Goal: Information Seeking & Learning: Learn about a topic

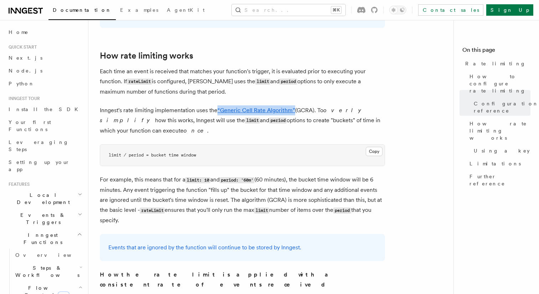
drag, startPoint x: 260, startPoint y: 94, endPoint x: 198, endPoint y: 79, distance: 63.9
click at [198, 81] on p "Each time an event is received that matches your function's trigger, it is eval…" at bounding box center [242, 81] width 285 height 30
click at [198, 79] on p "Each time an event is received that matches your function's trigger, it is eval…" at bounding box center [242, 81] width 285 height 30
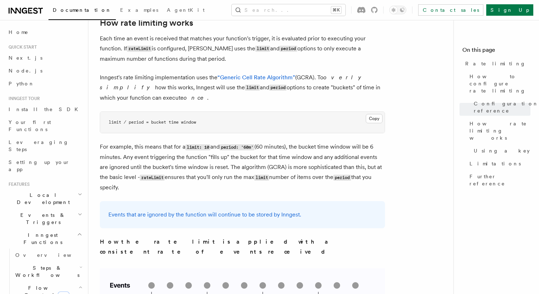
scroll to position [454, 0]
drag, startPoint x: 164, startPoint y: 187, endPoint x: 148, endPoint y: 144, distance: 45.8
click at [148, 144] on p "For example, this means that for a limit: 10 and period: '60m' (60 minutes), th…" at bounding box center [242, 166] width 285 height 51
drag, startPoint x: 148, startPoint y: 144, endPoint x: 163, endPoint y: 184, distance: 43.5
click at [162, 184] on p "For example, this means that for a limit: 10 and period: '60m' (60 minutes), th…" at bounding box center [242, 166] width 285 height 51
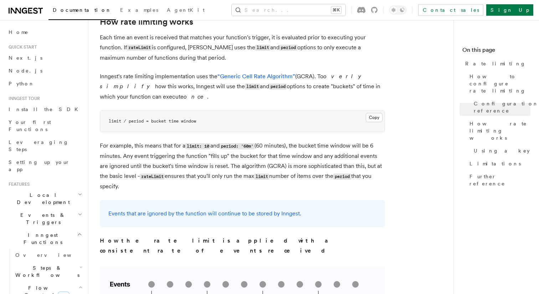
click at [163, 184] on p "For example, this means that for a limit: 10 and period: '60m' (60 minutes), th…" at bounding box center [242, 166] width 285 height 51
drag, startPoint x: 171, startPoint y: 205, endPoint x: 173, endPoint y: 218, distance: 12.7
click at [173, 218] on div "Events that are ignored by the function will continue to be stored by Inngest." at bounding box center [242, 213] width 285 height 27
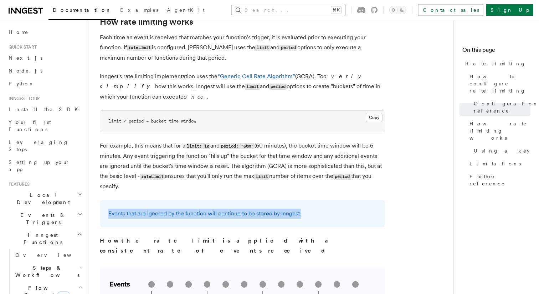
drag, startPoint x: 177, startPoint y: 224, endPoint x: 175, endPoint y: 201, distance: 23.3
click at [175, 202] on div "Events that are ignored by the function will continue to be stored by Inngest." at bounding box center [242, 213] width 285 height 27
drag, startPoint x: 175, startPoint y: 201, endPoint x: 175, endPoint y: 220, distance: 18.6
click at [175, 220] on div "Events that are ignored by the function will continue to be stored by Inngest." at bounding box center [242, 213] width 285 height 27
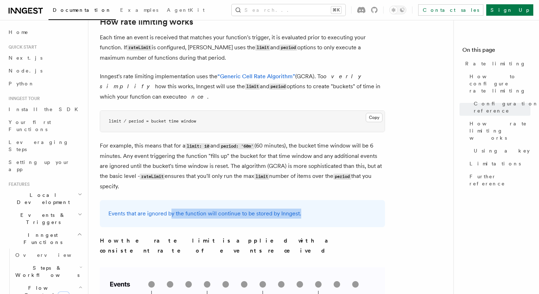
drag, startPoint x: 176, startPoint y: 220, endPoint x: 168, endPoint y: 205, distance: 16.1
click at [169, 208] on div "Events that are ignored by the function will continue to be stored by Inngest." at bounding box center [242, 213] width 285 height 27
click at [168, 205] on div "Events that are ignored by the function will continue to be stored by Inngest." at bounding box center [242, 213] width 285 height 27
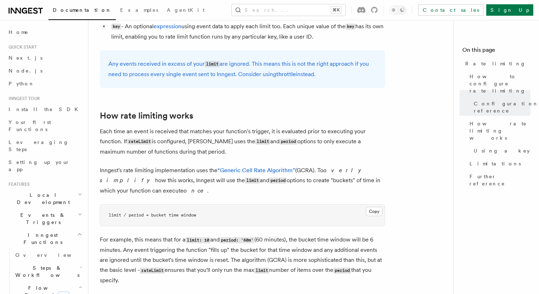
scroll to position [371, 0]
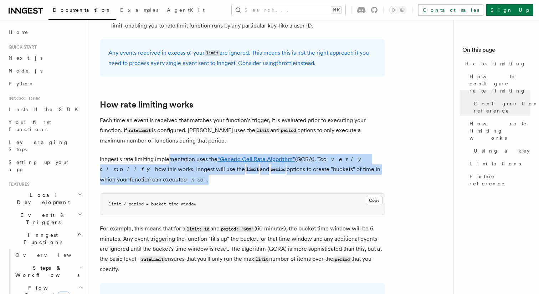
drag, startPoint x: 170, startPoint y: 179, endPoint x: 167, endPoint y: 154, distance: 25.1
click at [167, 156] on p "Inngest's rate limiting implementation uses the “Generic Cell Rate Algorithm” (…" at bounding box center [242, 169] width 285 height 30
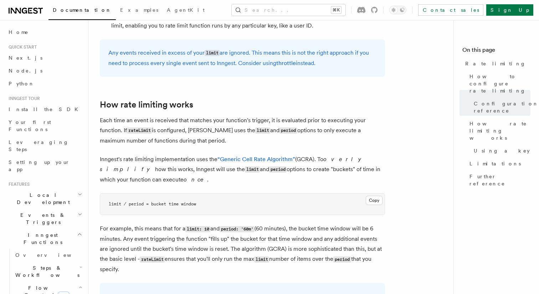
drag, startPoint x: 269, startPoint y: 142, endPoint x: 262, endPoint y: 109, distance: 33.9
drag, startPoint x: 262, startPoint y: 109, endPoint x: 263, endPoint y: 142, distance: 33.2
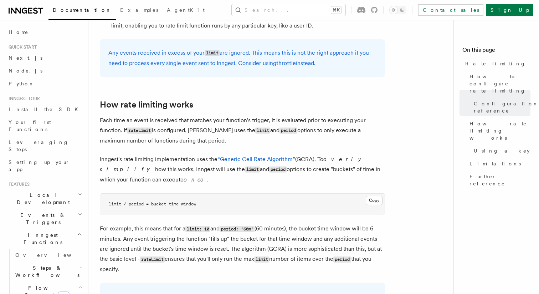
click at [263, 142] on p "Each time an event is received that matches your function's trigger, it is eval…" at bounding box center [242, 130] width 285 height 30
drag, startPoint x: 265, startPoint y: 144, endPoint x: 262, endPoint y: 110, distance: 34.0
drag, startPoint x: 262, startPoint y: 110, endPoint x: 262, endPoint y: 137, distance: 27.8
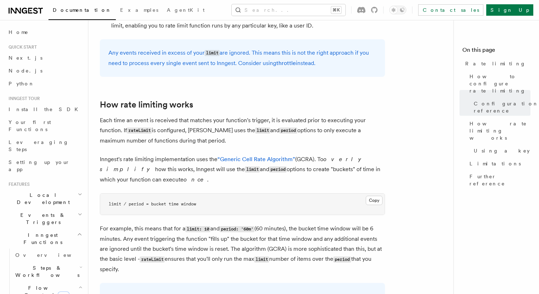
click at [262, 137] on p "Each time an event is received that matches your function's trigger, it is eval…" at bounding box center [242, 130] width 285 height 30
drag, startPoint x: 265, startPoint y: 144, endPoint x: 258, endPoint y: 115, distance: 29.9
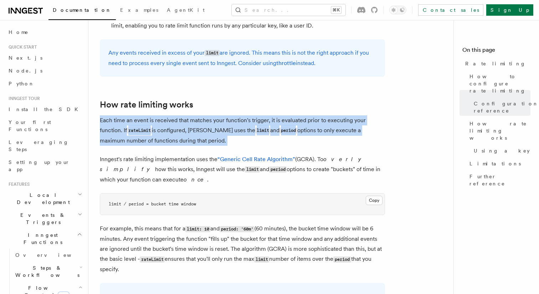
drag, startPoint x: 258, startPoint y: 115, endPoint x: 261, endPoint y: 153, distance: 38.3
drag, startPoint x: 263, startPoint y: 145, endPoint x: 263, endPoint y: 111, distance: 33.5
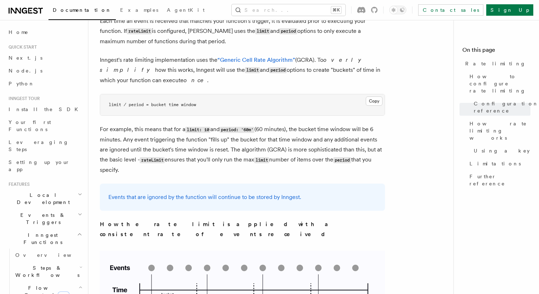
scroll to position [473, 0]
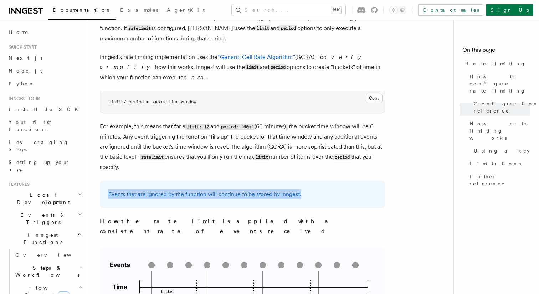
drag, startPoint x: 311, startPoint y: 200, endPoint x: 310, endPoint y: 189, distance: 11.1
click at [310, 189] on div "Events that are ignored by the function will continue to be stored by Inngest." at bounding box center [242, 194] width 285 height 27
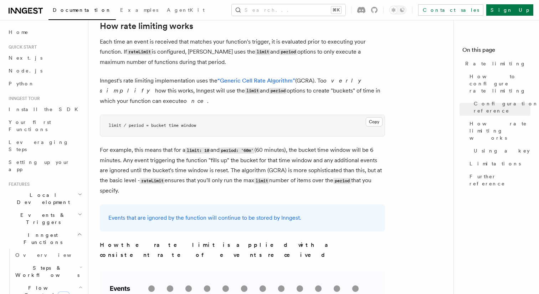
scroll to position [451, 0]
click at [366, 9] on icon at bounding box center [361, 10] width 8 height 6
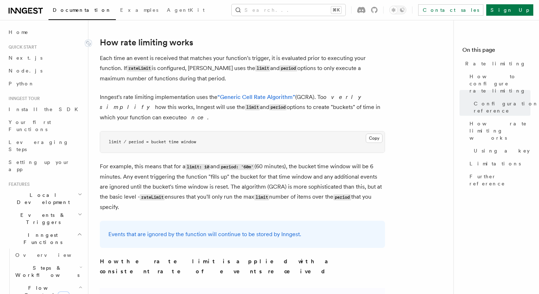
click at [103, 42] on link "How rate limiting works" at bounding box center [146, 42] width 93 height 10
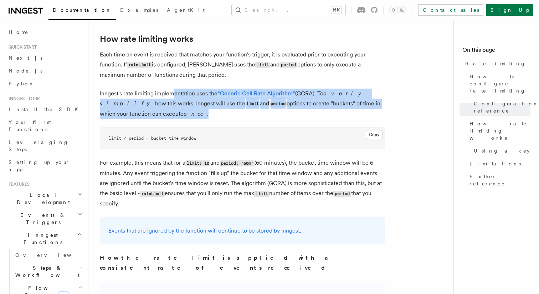
drag, startPoint x: 184, startPoint y: 113, endPoint x: 175, endPoint y: 97, distance: 17.9
click at [175, 98] on p "Inngest's rate limiting implementation uses the “Generic Cell Rate Algorithm” (…" at bounding box center [242, 103] width 285 height 30
click at [175, 97] on p "Inngest's rate limiting implementation uses the “Generic Cell Rate Algorithm” (…" at bounding box center [242, 103] width 285 height 30
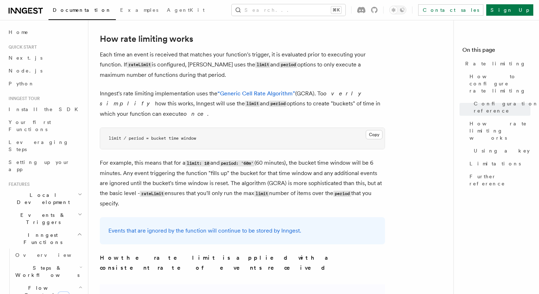
click at [204, 112] on p "Inngest's rate limiting implementation uses the “Generic Cell Rate Algorithm” (…" at bounding box center [242, 103] width 285 height 30
click at [263, 93] on link "“Generic Cell Rate Algorithm”" at bounding box center [257, 93] width 78 height 7
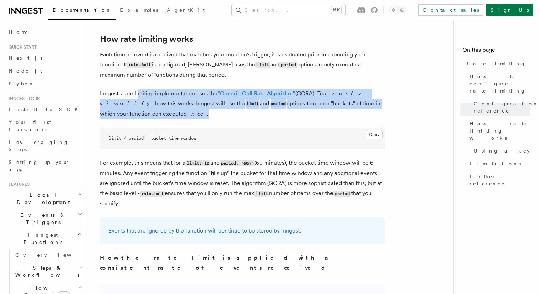
drag, startPoint x: 154, startPoint y: 112, endPoint x: 138, endPoint y: 98, distance: 22.0
click at [138, 98] on p "Inngest's rate limiting implementation uses the “Generic Cell Rate Algorithm” (…" at bounding box center [242, 103] width 285 height 30
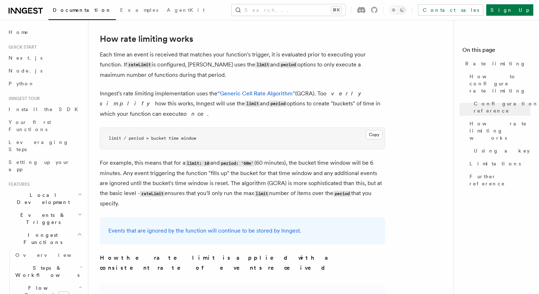
drag, startPoint x: 137, startPoint y: 93, endPoint x: 146, endPoint y: 109, distance: 17.7
click at [146, 108] on p "Inngest's rate limiting implementation uses the “Generic Cell Rate Algorithm” (…" at bounding box center [242, 103] width 285 height 30
click at [146, 109] on p "Inngest's rate limiting implementation uses the “Generic Cell Rate Algorithm” (…" at bounding box center [242, 103] width 285 height 30
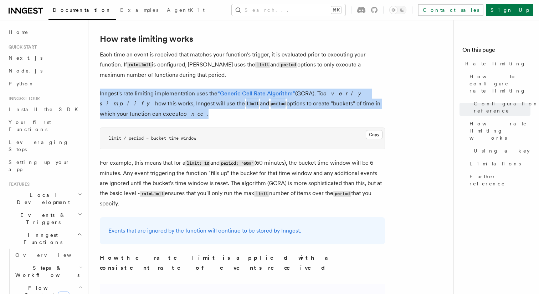
drag, startPoint x: 148, startPoint y: 112, endPoint x: 134, endPoint y: 89, distance: 27.2
click at [134, 89] on p "Inngest's rate limiting implementation uses the “Generic Cell Rate Algorithm” (…" at bounding box center [242, 103] width 285 height 30
drag, startPoint x: 134, startPoint y: 89, endPoint x: 151, endPoint y: 126, distance: 41.2
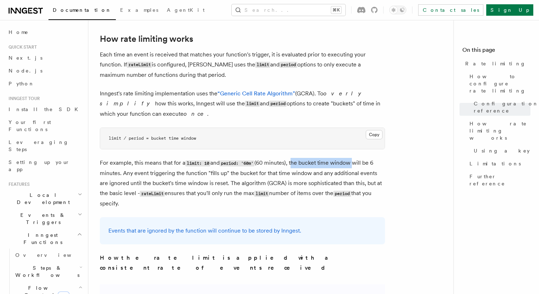
drag, startPoint x: 295, startPoint y: 163, endPoint x: 356, endPoint y: 164, distance: 60.7
click at [356, 164] on p "For example, this means that for a limit: 10 and period: '60m' (60 minutes), th…" at bounding box center [242, 183] width 285 height 51
copy p "the bucket time window"
click at [188, 130] on pre "limit / period = bucket time window" at bounding box center [242, 138] width 285 height 21
click at [199, 134] on pre "limit / period = bucket time window" at bounding box center [242, 138] width 285 height 21
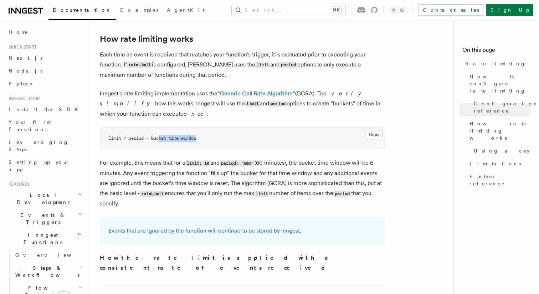
drag, startPoint x: 204, startPoint y: 138, endPoint x: 160, endPoint y: 138, distance: 44.6
click at [160, 138] on pre "limit / period = bucket time window" at bounding box center [242, 138] width 285 height 21
drag, startPoint x: 148, startPoint y: 138, endPoint x: 198, endPoint y: 138, distance: 50.7
click at [196, 138] on code "limit / period = bucket time window" at bounding box center [152, 138] width 87 height 5
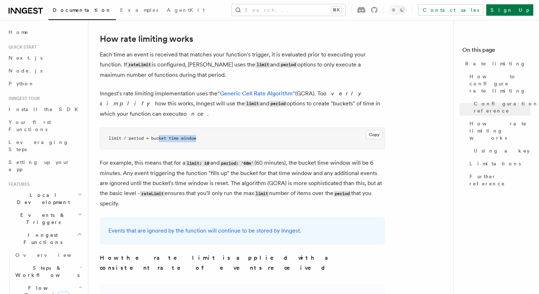
drag, startPoint x: 204, startPoint y: 138, endPoint x: 159, endPoint y: 138, distance: 45.0
click at [159, 138] on pre "limit / period = bucket time window" at bounding box center [242, 138] width 285 height 21
click at [159, 138] on code "limit / period = bucket time window" at bounding box center [152, 138] width 87 height 5
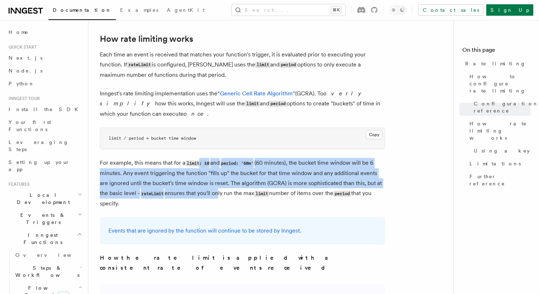
drag, startPoint x: 200, startPoint y: 161, endPoint x: 209, endPoint y: 198, distance: 37.6
click at [209, 197] on p "For example, this means that for a limit: 10 and period: '60m' (60 minutes), th…" at bounding box center [242, 183] width 285 height 51
click at [209, 198] on p "For example, this means that for a limit: 10 and period: '60m' (60 minutes), th…" at bounding box center [242, 183] width 285 height 51
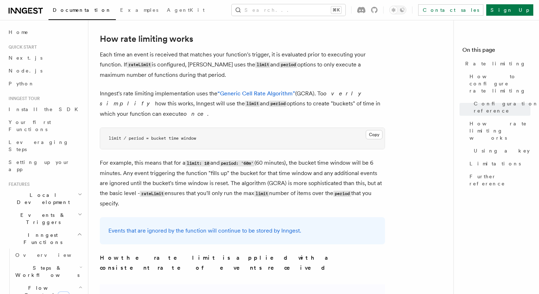
drag, startPoint x: 209, startPoint y: 202, endPoint x: 186, endPoint y: 158, distance: 49.3
click at [186, 158] on p "For example, this means that for a limit: 10 and period: '60m' (60 minutes), th…" at bounding box center [242, 183] width 285 height 51
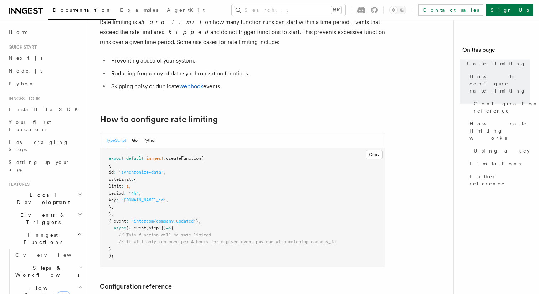
scroll to position [454, 0]
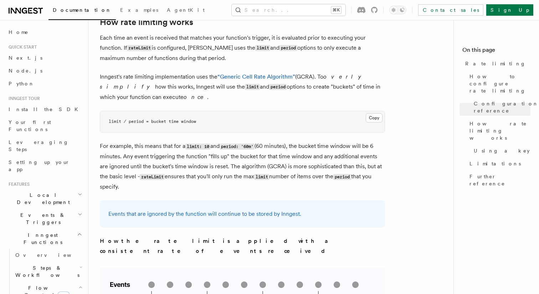
click at [262, 147] on p "For example, this means that for a limit: 10 and period: '60m' (60 minutes), th…" at bounding box center [242, 166] width 285 height 51
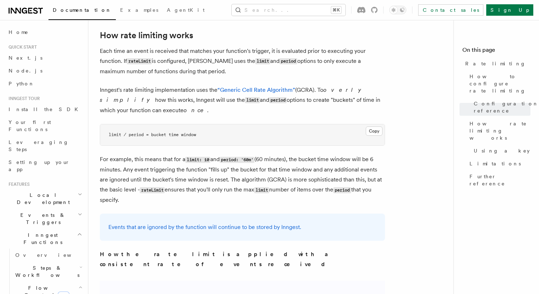
scroll to position [441, 0]
drag, startPoint x: 220, startPoint y: 75, endPoint x: 216, endPoint y: 41, distance: 34.9
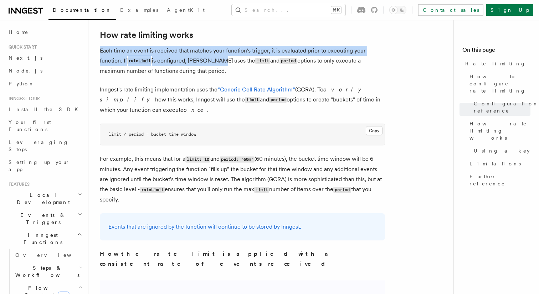
drag, startPoint x: 216, startPoint y: 41, endPoint x: 216, endPoint y: 62, distance: 21.0
click at [216, 62] on p "Each time an event is received that matches your function's trigger, it is eval…" at bounding box center [242, 61] width 285 height 30
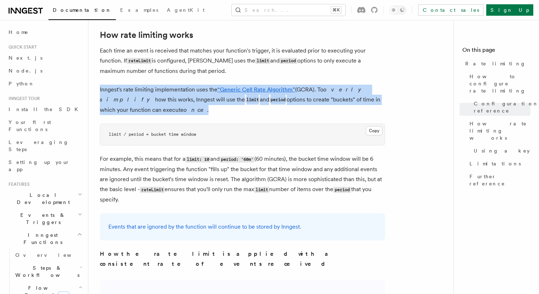
drag, startPoint x: 215, startPoint y: 111, endPoint x: 186, endPoint y: 83, distance: 40.1
drag, startPoint x: 186, startPoint y: 83, endPoint x: 186, endPoint y: 109, distance: 25.7
click at [186, 109] on p "Inngest's rate limiting implementation uses the “Generic Cell Rate Algorithm” (…" at bounding box center [242, 100] width 285 height 30
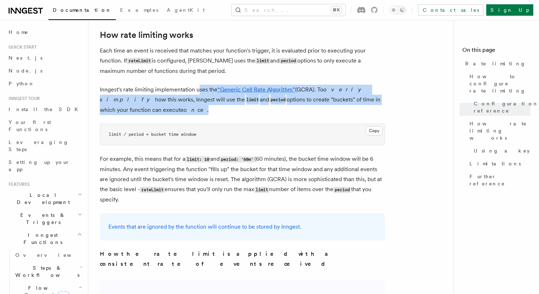
drag, startPoint x: 238, startPoint y: 112, endPoint x: 199, endPoint y: 84, distance: 48.1
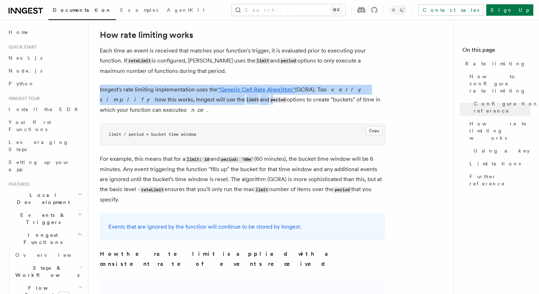
drag, startPoint x: 199, startPoint y: 84, endPoint x: 199, endPoint y: 106, distance: 22.1
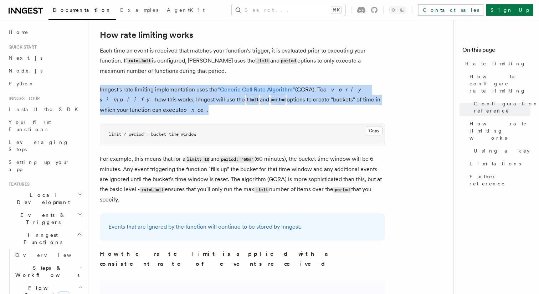
click at [199, 107] on p "Inngest's rate limiting implementation uses the “Generic Cell Rate Algorithm” (…" at bounding box center [242, 100] width 285 height 30
drag, startPoint x: 199, startPoint y: 107, endPoint x: 196, endPoint y: 84, distance: 22.6
drag, startPoint x: 196, startPoint y: 84, endPoint x: 196, endPoint y: 111, distance: 27.1
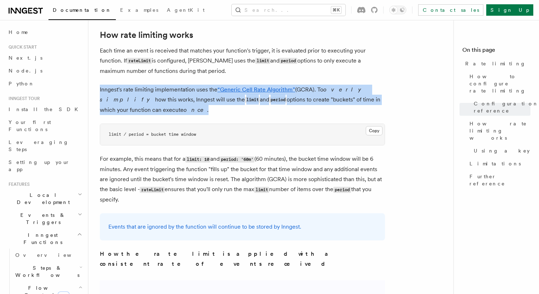
click at [196, 111] on p "Inngest's rate limiting implementation uses the “Generic Cell Rate Algorithm” (…" at bounding box center [242, 100] width 285 height 30
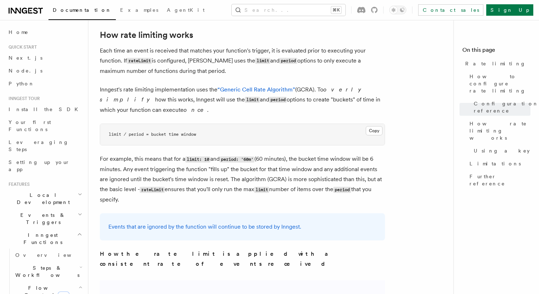
click at [304, 89] on p "Inngest's rate limiting implementation uses the “Generic Cell Rate Algorithm” (…" at bounding box center [242, 100] width 285 height 30
copy p "GCRA"
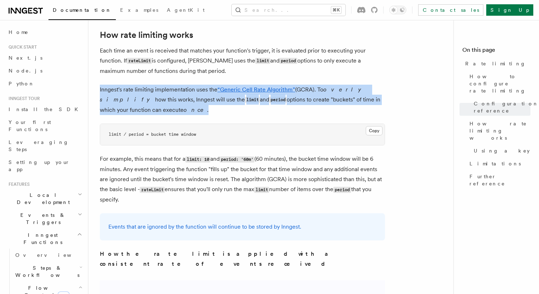
drag, startPoint x: 332, startPoint y: 111, endPoint x: 332, endPoint y: 84, distance: 27.1
drag, startPoint x: 332, startPoint y: 84, endPoint x: 332, endPoint y: 103, distance: 19.3
click at [332, 103] on p "Inngest's rate limiting implementation uses the “Generic Cell Rate Algorithm” (…" at bounding box center [242, 100] width 285 height 30
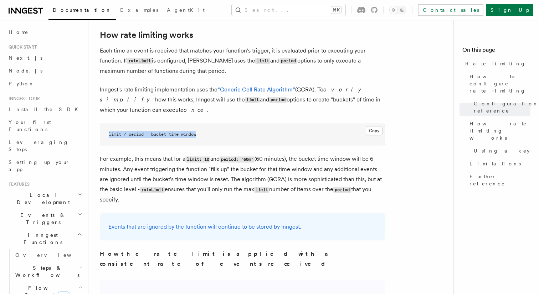
drag, startPoint x: 238, startPoint y: 144, endPoint x: 238, endPoint y: 127, distance: 17.1
click at [238, 127] on pre "limit / period = bucket time window" at bounding box center [242, 134] width 285 height 21
drag, startPoint x: 238, startPoint y: 126, endPoint x: 238, endPoint y: 138, distance: 11.8
click at [238, 137] on pre "limit / period = bucket time window" at bounding box center [242, 134] width 285 height 21
click at [238, 138] on pre "limit / period = bucket time window" at bounding box center [242, 134] width 285 height 21
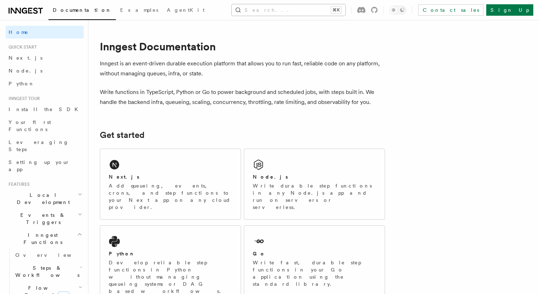
click at [346, 10] on button "Search... ⌘K" at bounding box center [289, 9] width 114 height 11
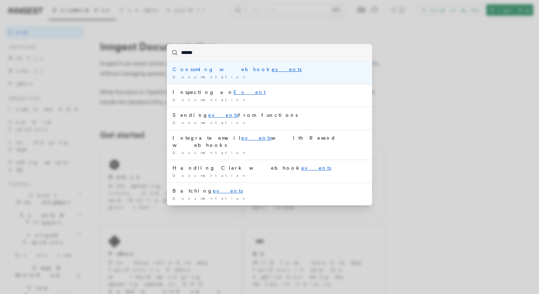
type input "******"
click at [111, 155] on div "****** Consuming webhook events Documentation / Inspecting an Event Documentati…" at bounding box center [269, 147] width 539 height 294
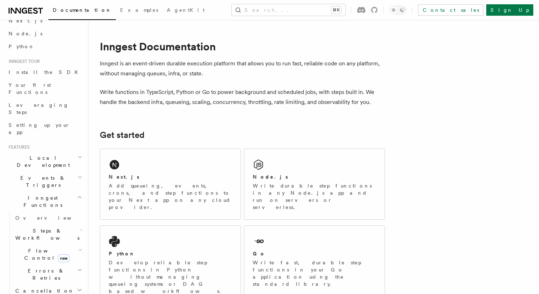
scroll to position [39, 0]
click at [66, 170] on h2 "Events & Triggers" at bounding box center [45, 180] width 78 height 20
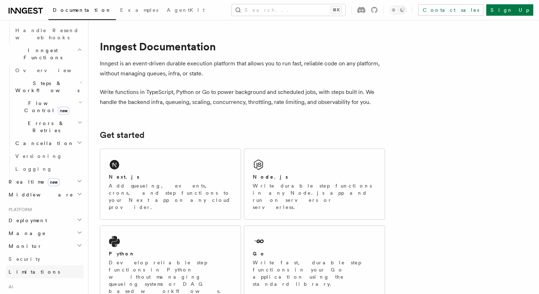
scroll to position [541, 0]
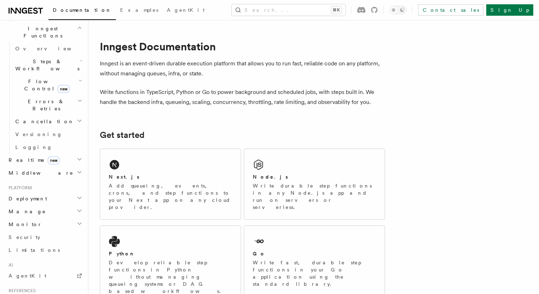
scroll to position [557, 0]
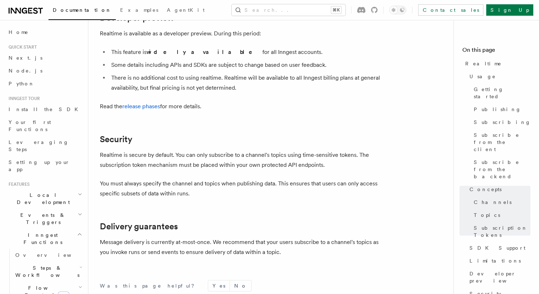
scroll to position [2424, 0]
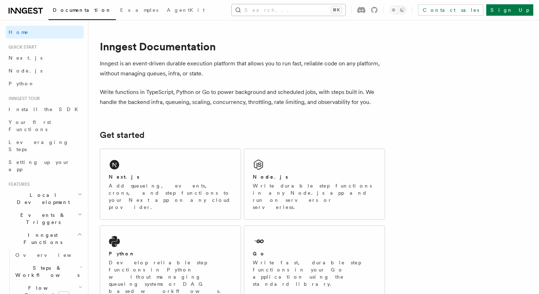
click at [327, 14] on button "Search... ⌘K" at bounding box center [289, 9] width 114 height 11
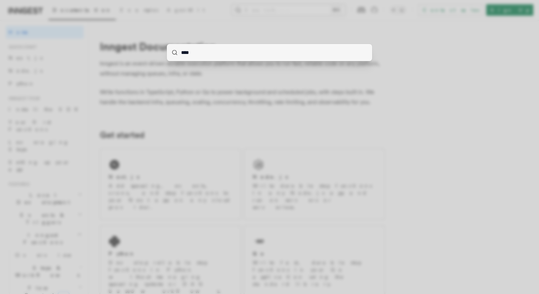
type input "*****"
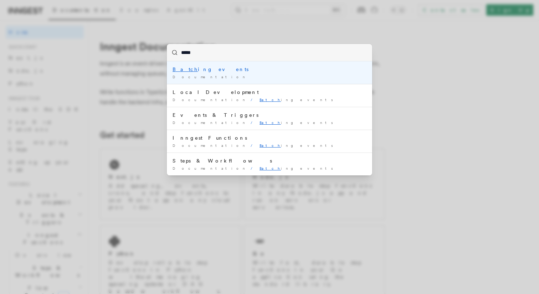
click at [254, 70] on div "Batch ing events" at bounding box center [270, 69] width 194 height 7
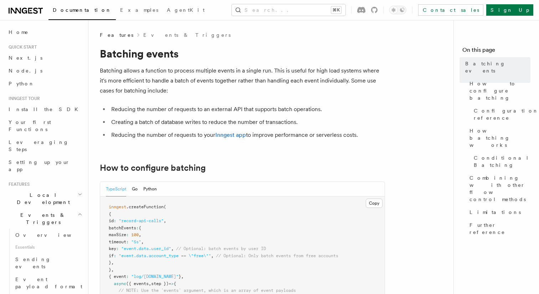
drag, startPoint x: 140, startPoint y: 74, endPoint x: 177, endPoint y: 81, distance: 37.0
click at [176, 81] on p "Batching allows a function to process multiple events in a single run. This is …" at bounding box center [242, 81] width 285 height 30
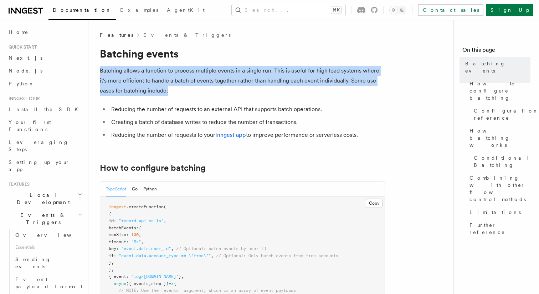
drag, startPoint x: 199, startPoint y: 90, endPoint x: 108, endPoint y: 65, distance: 94.3
drag, startPoint x: 103, startPoint y: 71, endPoint x: 197, endPoint y: 100, distance: 98.3
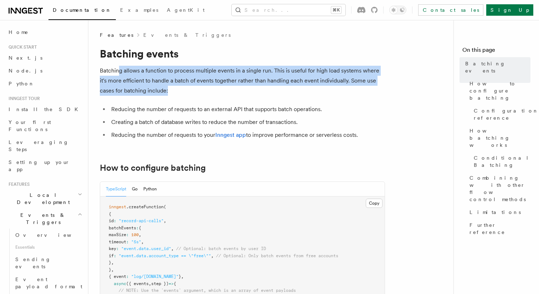
drag, startPoint x: 197, startPoint y: 88, endPoint x: 117, endPoint y: 68, distance: 82.9
click at [117, 69] on p "Batching allows a function to process multiple events in a single run. This is …" at bounding box center [242, 81] width 285 height 30
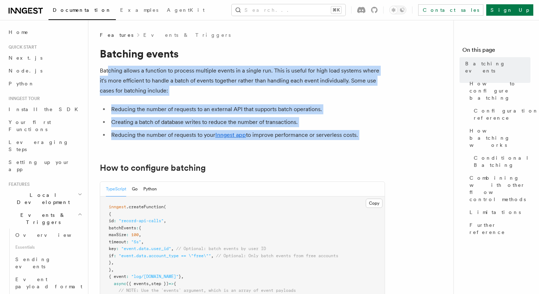
drag, startPoint x: 109, startPoint y: 67, endPoint x: 172, endPoint y: 143, distance: 98.8
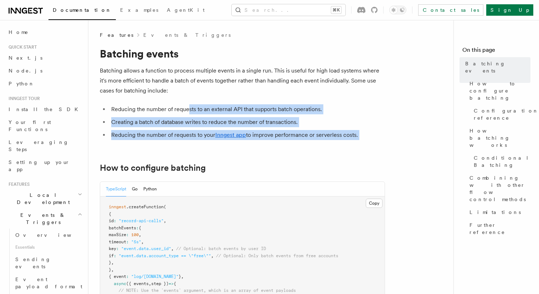
drag, startPoint x: 176, startPoint y: 143, endPoint x: 189, endPoint y: 97, distance: 48.4
drag, startPoint x: 189, startPoint y: 97, endPoint x: 189, endPoint y: 148, distance: 51.0
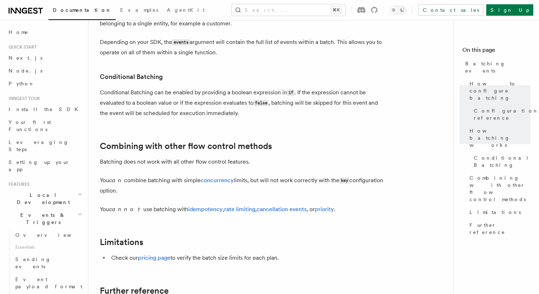
scroll to position [755, 0]
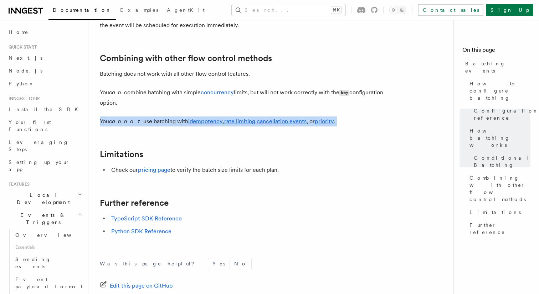
drag, startPoint x: 172, startPoint y: 118, endPoint x: 175, endPoint y: 131, distance: 13.5
drag, startPoint x: 175, startPoint y: 131, endPoint x: 170, endPoint y: 115, distance: 16.8
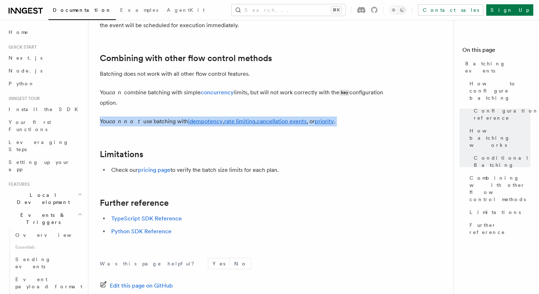
drag, startPoint x: 171, startPoint y: 132, endPoint x: 166, endPoint y: 106, distance: 27.1
click at [166, 106] on p "You can combine batching with simple concurrency limits, but will not work corr…" at bounding box center [242, 97] width 285 height 20
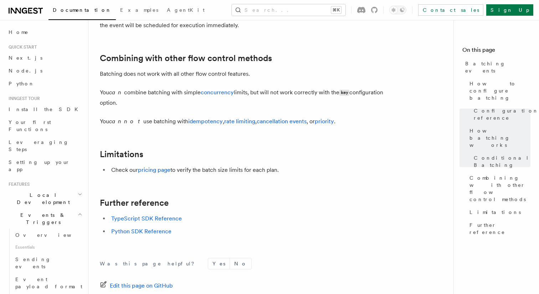
scroll to position [755, 0]
drag, startPoint x: 177, startPoint y: 102, endPoint x: 163, endPoint y: 94, distance: 16.5
click at [163, 95] on p "You can combine batching with simple concurrency limits, but will not work corr…" at bounding box center [242, 98] width 285 height 20
click at [163, 93] on p "You can combine batching with simple concurrency limits, but will not work corr…" at bounding box center [242, 98] width 285 height 20
drag, startPoint x: 163, startPoint y: 85, endPoint x: 163, endPoint y: 101, distance: 16.4
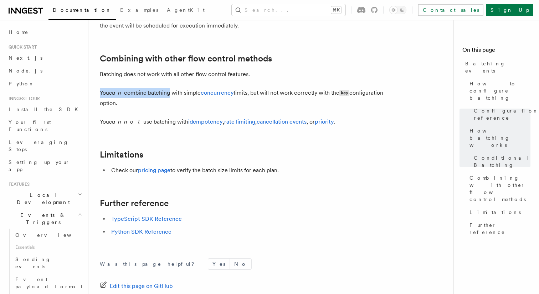
click at [163, 101] on p "You can combine batching with simple concurrency limits, but will not work corr…" at bounding box center [242, 98] width 285 height 20
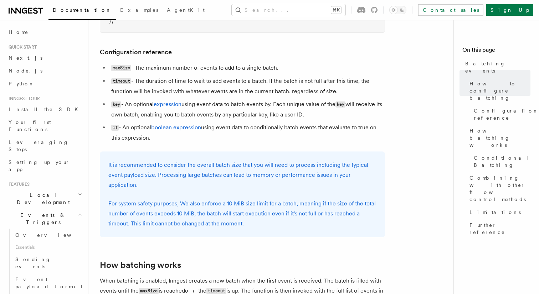
scroll to position [428, 0]
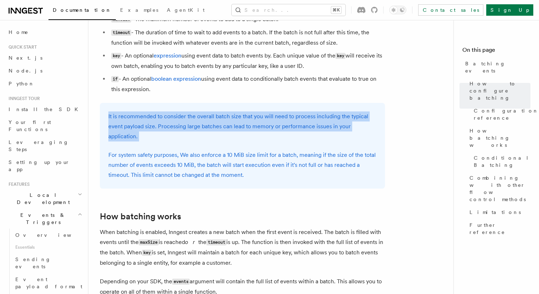
drag, startPoint x: 262, startPoint y: 106, endPoint x: 262, endPoint y: 146, distance: 40.0
click at [262, 146] on div "It is recommended to consider the overall batch size that you will need to proc…" at bounding box center [242, 146] width 285 height 86
click at [261, 144] on div "It is recommended to consider the overall batch size that you will need to proc…" at bounding box center [242, 146] width 285 height 86
drag, startPoint x: 261, startPoint y: 138, endPoint x: 258, endPoint y: 103, distance: 34.8
click at [258, 103] on div "It is recommended to consider the overall batch size that you will need to proc…" at bounding box center [242, 146] width 285 height 86
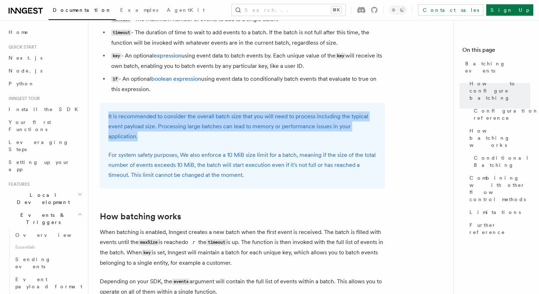
drag, startPoint x: 258, startPoint y: 103, endPoint x: 258, endPoint y: 135, distance: 31.4
click at [258, 134] on div "It is recommended to consider the overall batch size that you will need to proc…" at bounding box center [242, 146] width 285 height 86
click at [258, 135] on p "It is recommended to consider the overall batch size that you will need to proc…" at bounding box center [242, 126] width 268 height 30
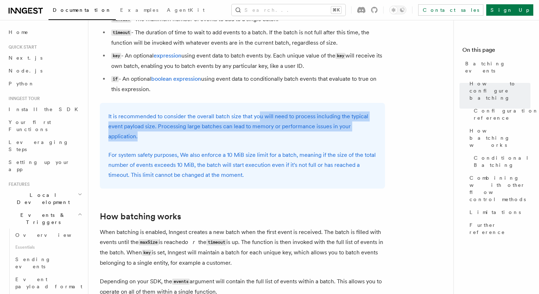
drag, startPoint x: 259, startPoint y: 134, endPoint x: 258, endPoint y: 111, distance: 23.2
click at [258, 111] on div "It is recommended to consider the overall batch size that you will need to proc…" at bounding box center [242, 146] width 285 height 86
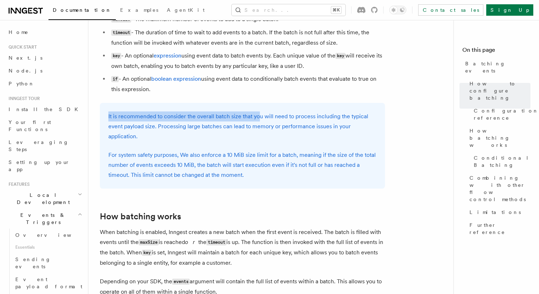
drag, startPoint x: 258, startPoint y: 111, endPoint x: 258, endPoint y: 127, distance: 16.1
click at [258, 121] on div "It is recommended to consider the overall batch size that you will need to proc…" at bounding box center [242, 146] width 285 height 86
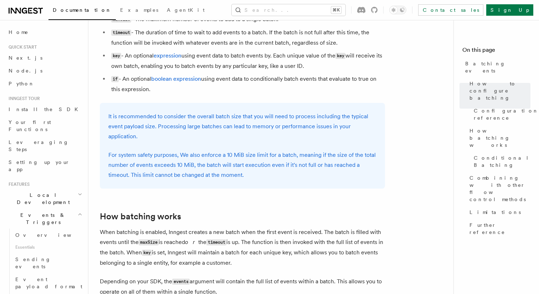
click at [258, 127] on p "It is recommended to consider the overall batch size that you will need to proc…" at bounding box center [242, 126] width 268 height 30
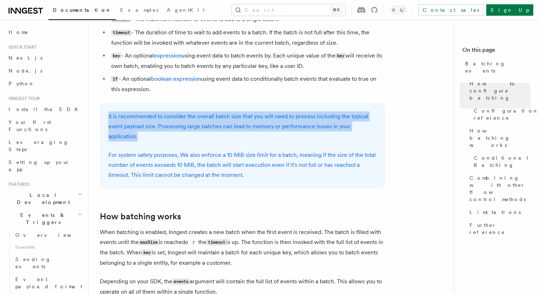
drag, startPoint x: 258, startPoint y: 139, endPoint x: 253, endPoint y: 108, distance: 31.0
click at [253, 108] on div "It is recommended to consider the overall batch size that you will need to proc…" at bounding box center [242, 146] width 285 height 86
drag, startPoint x: 253, startPoint y: 108, endPoint x: 253, endPoint y: 132, distance: 23.5
click at [253, 132] on div "It is recommended to consider the overall batch size that you will need to proc…" at bounding box center [242, 146] width 285 height 86
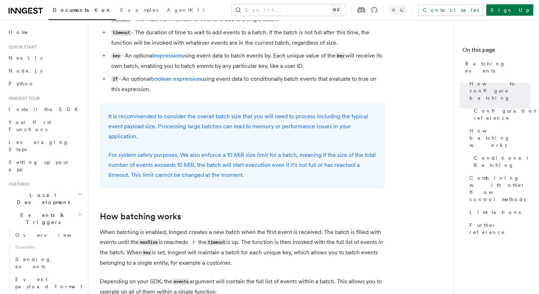
click at [253, 132] on p "It is recommended to consider the overall batch size that you will need to proc…" at bounding box center [242, 126] width 268 height 30
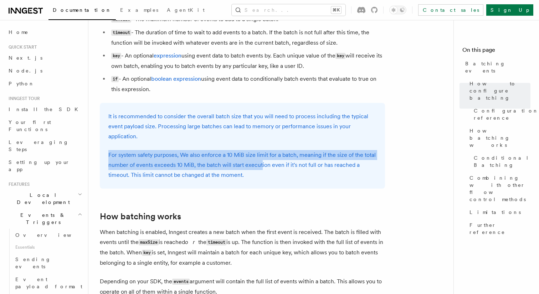
drag, startPoint x: 256, startPoint y: 140, endPoint x: 262, endPoint y: 170, distance: 30.9
click at [262, 170] on div "It is recommended to consider the overall batch size that you will need to proc…" at bounding box center [242, 146] width 285 height 86
click at [262, 170] on p "For system safety purposes, We also enforce a 10 MiB size limit for a batch, me…" at bounding box center [242, 165] width 268 height 30
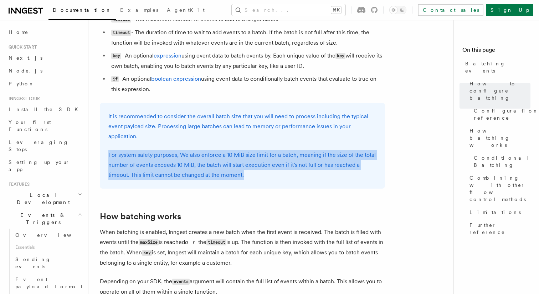
drag, startPoint x: 263, startPoint y: 181, endPoint x: 258, endPoint y: 141, distance: 40.2
click at [258, 142] on div "It is recommended to consider the overall batch size that you will need to proc…" at bounding box center [242, 146] width 285 height 86
drag, startPoint x: 258, startPoint y: 141, endPoint x: 258, endPoint y: 186, distance: 44.6
click at [258, 186] on div "It is recommended to consider the overall batch size that you will need to proc…" at bounding box center [242, 146] width 285 height 86
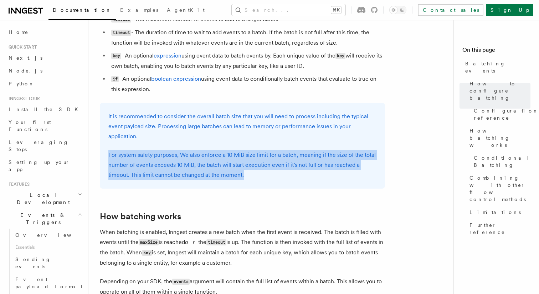
drag, startPoint x: 259, startPoint y: 181, endPoint x: 250, endPoint y: 144, distance: 37.6
click at [250, 146] on div "It is recommended to consider the overall batch size that you will need to proc…" at bounding box center [242, 146] width 285 height 86
drag, startPoint x: 250, startPoint y: 144, endPoint x: 250, endPoint y: 173, distance: 28.2
click at [250, 173] on div "It is recommended to consider the overall batch size that you will need to proc…" at bounding box center [242, 146] width 285 height 86
click at [250, 173] on p "For system safety purposes, We also enforce a 10 MiB size limit for a batch, me…" at bounding box center [242, 165] width 268 height 30
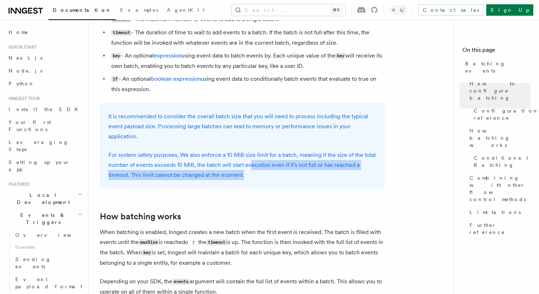
drag, startPoint x: 255, startPoint y: 173, endPoint x: 245, endPoint y: 152, distance: 22.7
click at [247, 156] on p "For system safety purposes, We also enforce a 10 MiB size limit for a batch, me…" at bounding box center [242, 165] width 268 height 30
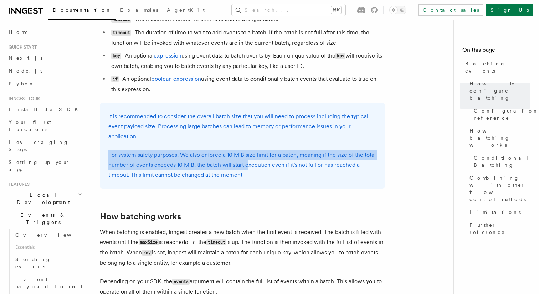
drag, startPoint x: 244, startPoint y: 148, endPoint x: 247, endPoint y: 169, distance: 21.6
click at [247, 169] on div "It is recommended to consider the overall batch size that you will need to proc…" at bounding box center [242, 146] width 285 height 86
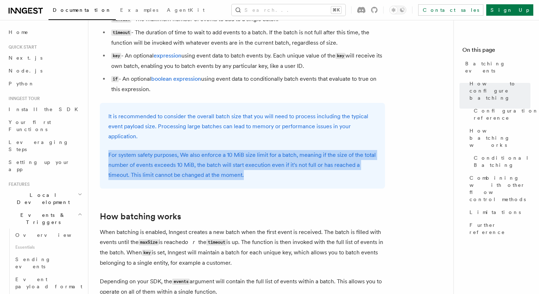
drag, startPoint x: 254, startPoint y: 177, endPoint x: 253, endPoint y: 139, distance: 38.2
click at [253, 139] on div "It is recommended to consider the overall batch size that you will need to proc…" at bounding box center [242, 146] width 285 height 86
drag, startPoint x: 253, startPoint y: 138, endPoint x: 253, endPoint y: 174, distance: 36.0
click at [253, 174] on div "It is recommended to consider the overall batch size that you will need to proc…" at bounding box center [242, 146] width 285 height 86
click at [253, 174] on p "For system safety purposes, We also enforce a 10 MiB size limit for a batch, me…" at bounding box center [242, 165] width 268 height 30
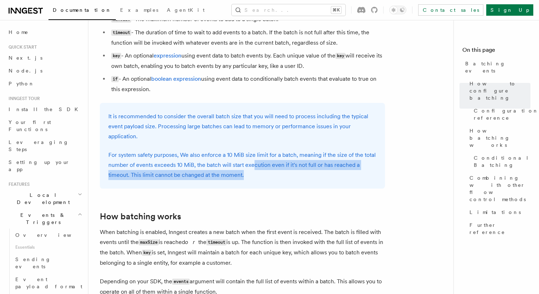
drag, startPoint x: 253, startPoint y: 174, endPoint x: 253, endPoint y: 151, distance: 23.2
click at [253, 159] on p "For system safety purposes, We also enforce a 10 MiB size limit for a batch, me…" at bounding box center [242, 165] width 268 height 30
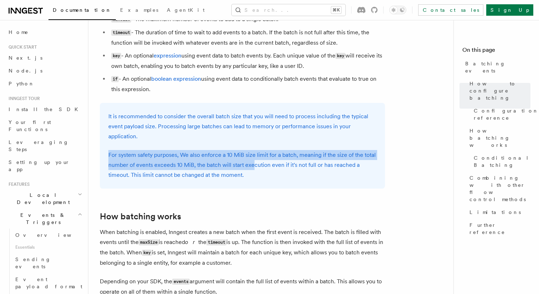
drag, startPoint x: 253, startPoint y: 148, endPoint x: 253, endPoint y: 170, distance: 21.4
click at [253, 169] on div "It is recommended to consider the overall batch size that you will need to proc…" at bounding box center [242, 146] width 285 height 86
click at [253, 170] on p "For system safety purposes, We also enforce a 10 MiB size limit for a batch, me…" at bounding box center [242, 165] width 268 height 30
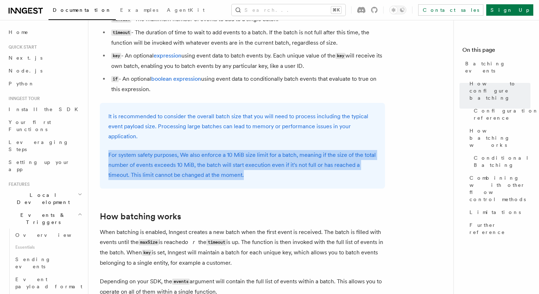
drag, startPoint x: 253, startPoint y: 179, endPoint x: 247, endPoint y: 136, distance: 43.2
click at [247, 136] on div "It is recommended to consider the overall batch size that you will need to proc…" at bounding box center [242, 146] width 285 height 86
drag, startPoint x: 247, startPoint y: 136, endPoint x: 247, endPoint y: 182, distance: 46.0
click at [247, 182] on div "It is recommended to consider the overall batch size that you will need to proc…" at bounding box center [242, 146] width 285 height 86
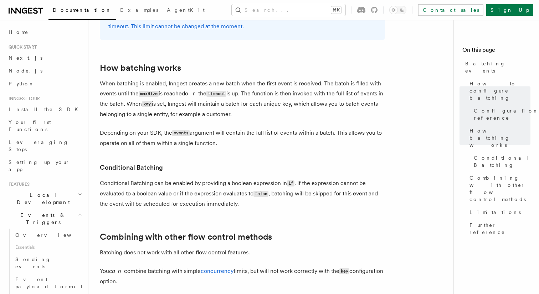
scroll to position [574, 0]
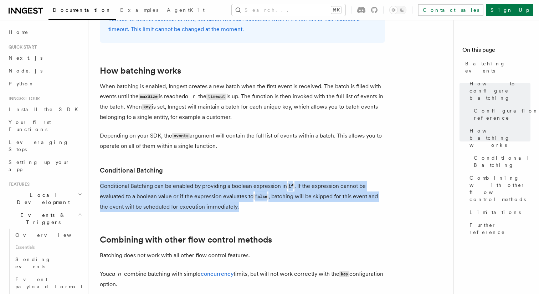
drag, startPoint x: 248, startPoint y: 211, endPoint x: 244, endPoint y: 174, distance: 37.0
click at [244, 174] on article "Features Events & Triggers Batching events Batching allows a function to proces…" at bounding box center [274, 7] width 348 height 1100
drag, startPoint x: 244, startPoint y: 174, endPoint x: 259, endPoint y: 215, distance: 43.5
click at [259, 215] on article "Features Events & Triggers Batching events Batching allows a function to proces…" at bounding box center [274, 7] width 348 height 1100
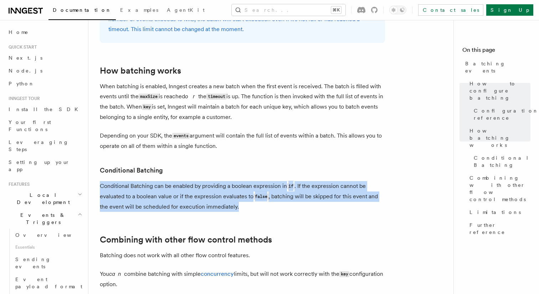
drag, startPoint x: 259, startPoint y: 213, endPoint x: 255, endPoint y: 179, distance: 33.5
click at [255, 180] on article "Features Events & Triggers Batching events Batching allows a function to proces…" at bounding box center [274, 7] width 348 height 1100
drag, startPoint x: 255, startPoint y: 179, endPoint x: 255, endPoint y: 207, distance: 27.5
click at [255, 206] on article "Features Events & Triggers Batching events Batching allows a function to proces…" at bounding box center [274, 7] width 348 height 1100
click at [255, 207] on p "Conditional Batching can be enabled by providing a boolean expression in if . I…" at bounding box center [242, 196] width 285 height 31
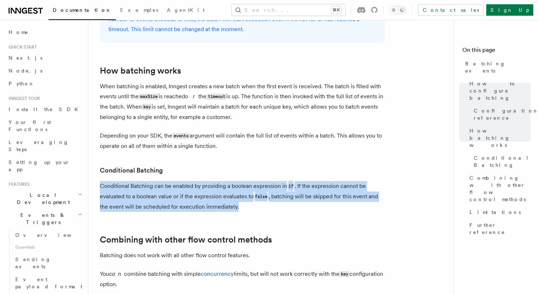
drag, startPoint x: 257, startPoint y: 208, endPoint x: 248, endPoint y: 177, distance: 32.0
click at [248, 177] on article "Features Events & Triggers Batching events Batching allows a function to proces…" at bounding box center [274, 7] width 348 height 1100
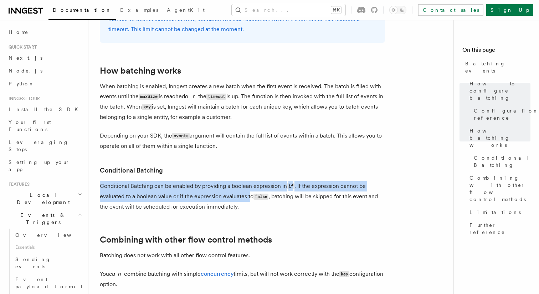
drag, startPoint x: 248, startPoint y: 177, endPoint x: 249, endPoint y: 203, distance: 26.1
click at [249, 203] on article "Features Events & Triggers Batching events Batching allows a function to proces…" at bounding box center [274, 7] width 348 height 1100
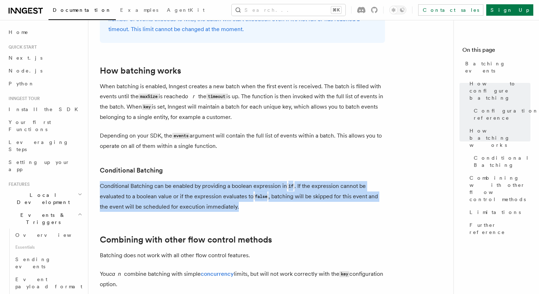
click at [249, 203] on p "Conditional Batching can be enabled by providing a boolean expression in if . I…" at bounding box center [242, 196] width 285 height 31
drag, startPoint x: 254, startPoint y: 203, endPoint x: 240, endPoint y: 174, distance: 32.4
click at [240, 174] on article "Features Events & Triggers Batching events Batching allows a function to proces…" at bounding box center [274, 7] width 348 height 1100
drag, startPoint x: 240, startPoint y: 174, endPoint x: 248, endPoint y: 209, distance: 35.5
click at [248, 208] on article "Features Events & Triggers Batching events Batching allows a function to proces…" at bounding box center [274, 7] width 348 height 1100
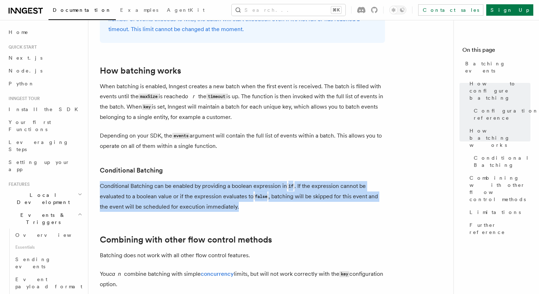
click at [248, 209] on p "Conditional Batching can be enabled by providing a boolean expression in if . I…" at bounding box center [242, 196] width 285 height 31
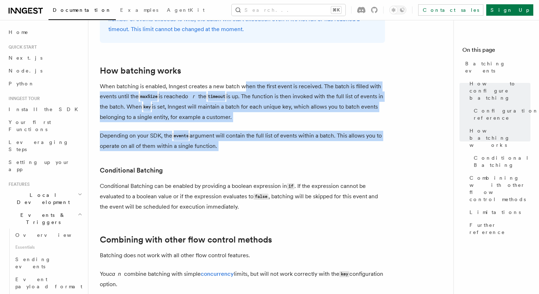
drag, startPoint x: 245, startPoint y: 154, endPoint x: 243, endPoint y: 81, distance: 72.8
click at [244, 82] on article "Features Events & Triggers Batching events Batching allows a function to proces…" at bounding box center [274, 7] width 348 height 1100
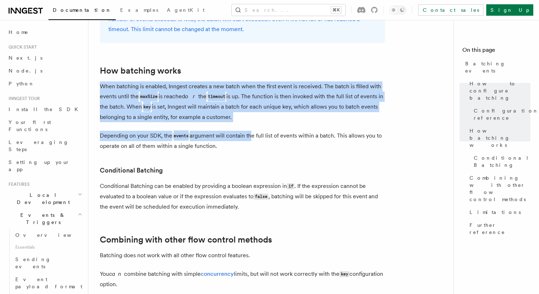
drag, startPoint x: 243, startPoint y: 81, endPoint x: 250, endPoint y: 143, distance: 62.4
click at [250, 141] on article "Features Events & Triggers Batching events Batching allows a function to proces…" at bounding box center [274, 7] width 348 height 1100
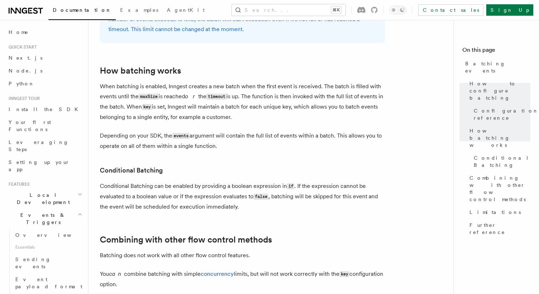
click at [250, 142] on p "Depending on your SDK, the events argument will contain the full list of events…" at bounding box center [242, 141] width 285 height 20
drag, startPoint x: 250, startPoint y: 144, endPoint x: 227, endPoint y: 73, distance: 74.9
click at [227, 74] on article "Features Events & Triggers Batching events Batching allows a function to proces…" at bounding box center [274, 7] width 348 height 1100
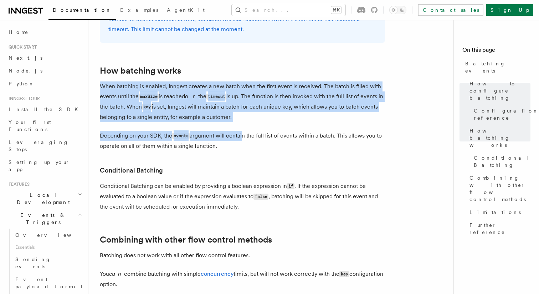
drag, startPoint x: 227, startPoint y: 73, endPoint x: 243, endPoint y: 141, distance: 70.1
click at [243, 140] on article "Features Events & Triggers Batching events Batching allows a function to proces…" at bounding box center [274, 7] width 348 height 1100
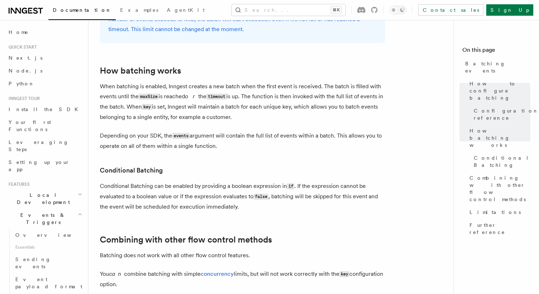
click at [243, 142] on p "Depending on your SDK, the events argument will contain the full list of events…" at bounding box center [242, 141] width 285 height 20
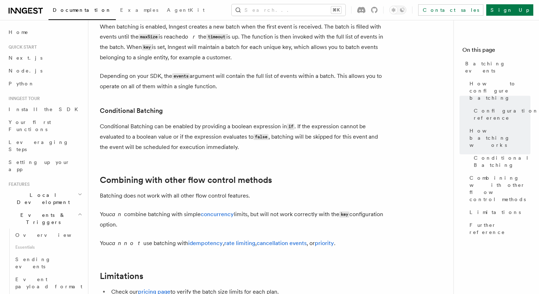
scroll to position [624, 0]
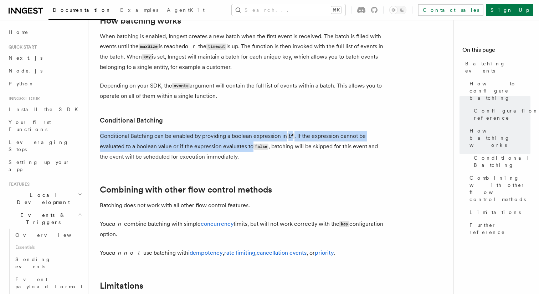
drag, startPoint x: 225, startPoint y: 119, endPoint x: 255, endPoint y: 155, distance: 46.6
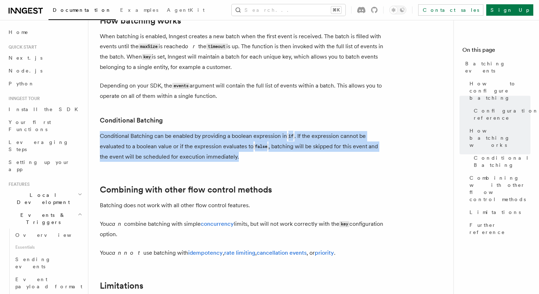
click at [255, 155] on p "Conditional Batching can be enabled by providing a boolean expression in if . I…" at bounding box center [242, 146] width 285 height 31
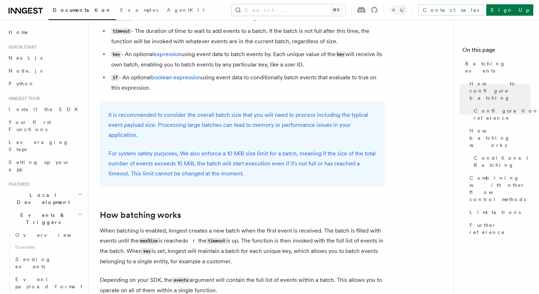
scroll to position [287, 0]
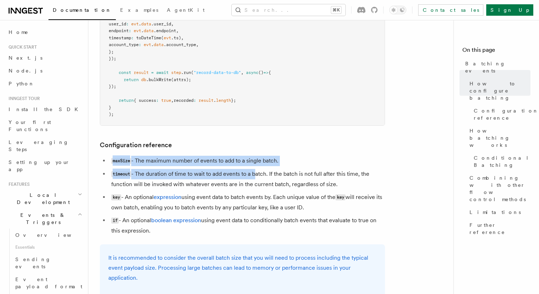
drag, startPoint x: 254, startPoint y: 154, endPoint x: 254, endPoint y: 181, distance: 26.4
click at [254, 181] on article "Features Events & Triggers Batching events Batching allows a function to proces…" at bounding box center [274, 294] width 348 height 1100
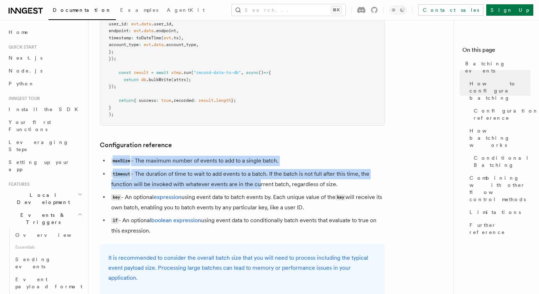
click at [254, 181] on li "timeout - The duration of time to wait to add events to a batch. If the batch i…" at bounding box center [247, 179] width 276 height 20
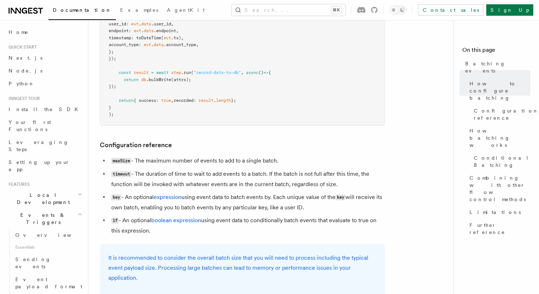
drag, startPoint x: 340, startPoint y: 180, endPoint x: 331, endPoint y: 159, distance: 21.9
click at [331, 160] on ul "maxSize - The maximum number of events to add to a single batch. timeout - The …" at bounding box center [242, 196] width 285 height 80
drag, startPoint x: 331, startPoint y: 159, endPoint x: 331, endPoint y: 176, distance: 16.1
click at [331, 176] on ul "maxSize - The maximum number of events to add to a single batch. timeout - The …" at bounding box center [242, 196] width 285 height 80
click at [331, 176] on li "timeout - The duration of time to wait to add events to a batch. If the batch i…" at bounding box center [247, 179] width 276 height 20
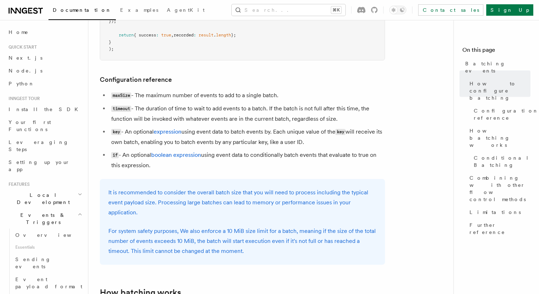
scroll to position [422, 0]
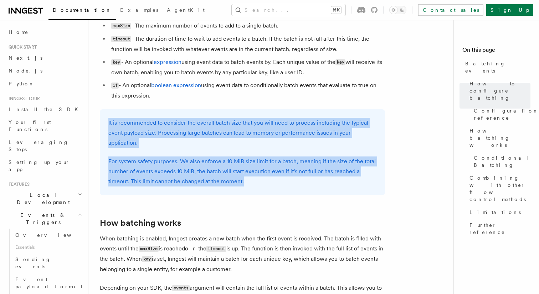
drag, startPoint x: 248, startPoint y: 184, endPoint x: 241, endPoint y: 106, distance: 79.1
click at [241, 106] on article "Features Events & Triggers Batching events Batching allows a function to proces…" at bounding box center [274, 159] width 348 height 1100
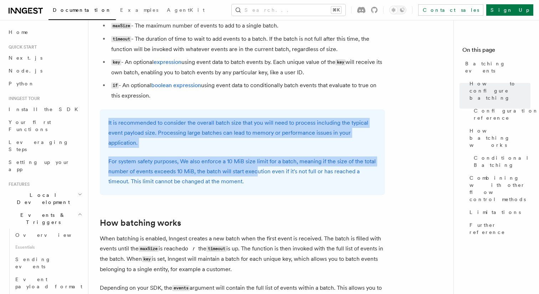
drag, startPoint x: 241, startPoint y: 106, endPoint x: 256, endPoint y: 172, distance: 67.9
click at [256, 172] on article "Features Events & Triggers Batching events Batching allows a function to proces…" at bounding box center [274, 159] width 348 height 1100
click at [256, 173] on p "For system safety purposes, We also enforce a 10 MiB size limit for a batch, me…" at bounding box center [242, 171] width 268 height 30
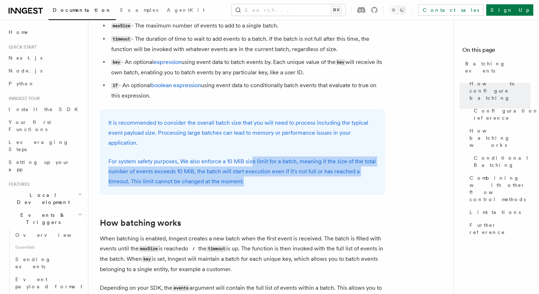
drag, startPoint x: 257, startPoint y: 179, endPoint x: 249, endPoint y: 146, distance: 33.4
click at [249, 151] on div "It is recommended to consider the overall batch size that you will need to proc…" at bounding box center [242, 152] width 285 height 86
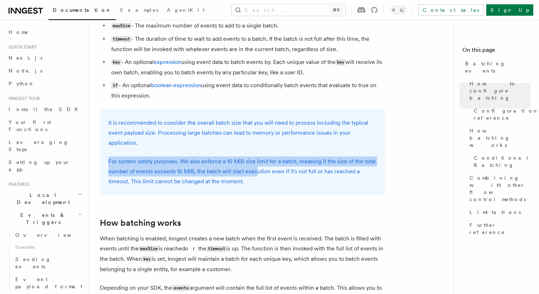
drag, startPoint x: 249, startPoint y: 143, endPoint x: 257, endPoint y: 180, distance: 37.6
click at [257, 179] on div "It is recommended to consider the overall batch size that you will need to proc…" at bounding box center [242, 152] width 285 height 86
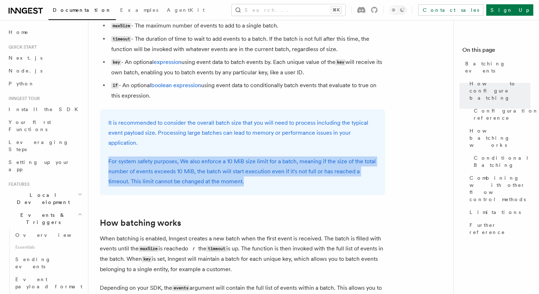
click at [257, 180] on p "For system safety purposes, We also enforce a 10 MiB size limit for a batch, me…" at bounding box center [242, 171] width 268 height 30
drag, startPoint x: 259, startPoint y: 180, endPoint x: 248, endPoint y: 144, distance: 37.8
click at [248, 144] on div "It is recommended to consider the overall batch size that you will need to proc…" at bounding box center [242, 152] width 285 height 86
drag, startPoint x: 248, startPoint y: 144, endPoint x: 260, endPoint y: 180, distance: 37.8
click at [260, 180] on div "It is recommended to consider the overall batch size that you will need to proc…" at bounding box center [242, 152] width 285 height 86
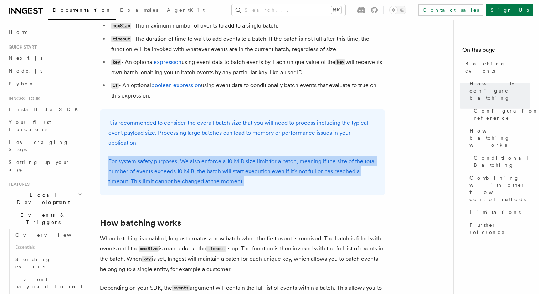
click at [260, 180] on p "For system safety purposes, We also enforce a 10 MiB size limit for a batch, me…" at bounding box center [242, 171] width 268 height 30
drag, startPoint x: 261, startPoint y: 180, endPoint x: 250, endPoint y: 148, distance: 33.7
click at [250, 148] on div "It is recommended to consider the overall batch size that you will need to proc…" at bounding box center [242, 152] width 285 height 86
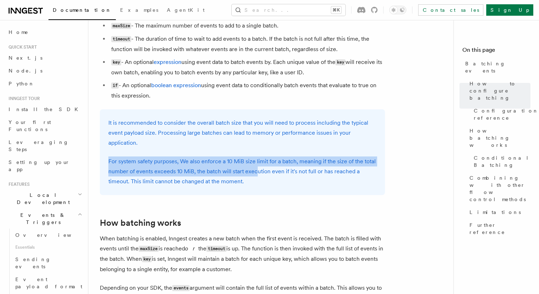
drag, startPoint x: 250, startPoint y: 148, endPoint x: 257, endPoint y: 177, distance: 30.0
click at [257, 177] on div "It is recommended to consider the overall batch size that you will need to proc…" at bounding box center [242, 152] width 285 height 86
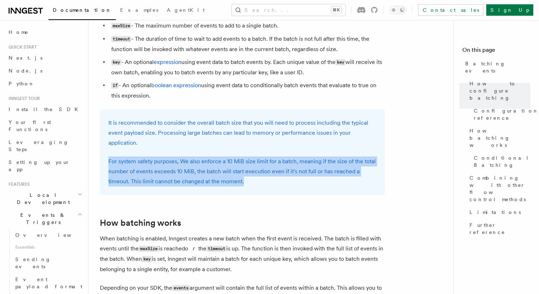
click at [257, 177] on p "For system safety purposes, We also enforce a 10 MiB size limit for a batch, me…" at bounding box center [242, 171] width 268 height 30
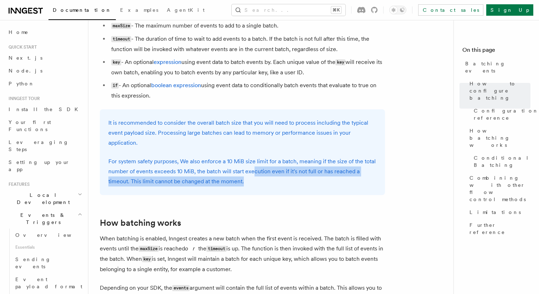
drag, startPoint x: 258, startPoint y: 177, endPoint x: 251, endPoint y: 162, distance: 16.6
click at [251, 164] on p "For system safety purposes, We also enforce a 10 MiB size limit for a batch, me…" at bounding box center [242, 171] width 268 height 30
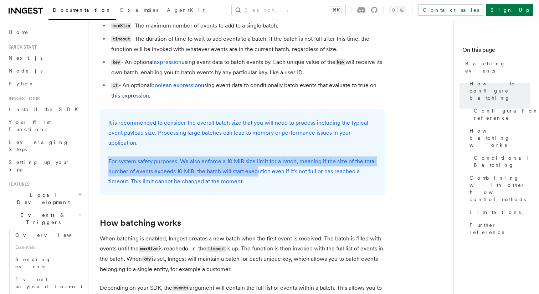
drag, startPoint x: 251, startPoint y: 150, endPoint x: 255, endPoint y: 178, distance: 27.8
click at [255, 178] on div "It is recommended to consider the overall batch size that you will need to proc…" at bounding box center [242, 152] width 285 height 86
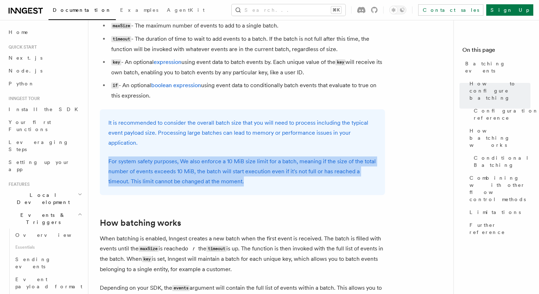
click at [255, 178] on p "For system safety purposes, We also enforce a 10 MiB size limit for a batch, me…" at bounding box center [242, 171] width 268 height 30
drag, startPoint x: 257, startPoint y: 179, endPoint x: 243, endPoint y: 143, distance: 38.9
click at [243, 143] on div "It is recommended to consider the overall batch size that you will need to proc…" at bounding box center [242, 152] width 285 height 86
click at [243, 143] on p "It is recommended to consider the overall batch size that you will need to proc…" at bounding box center [242, 133] width 268 height 30
